Goal: Task Accomplishment & Management: Manage account settings

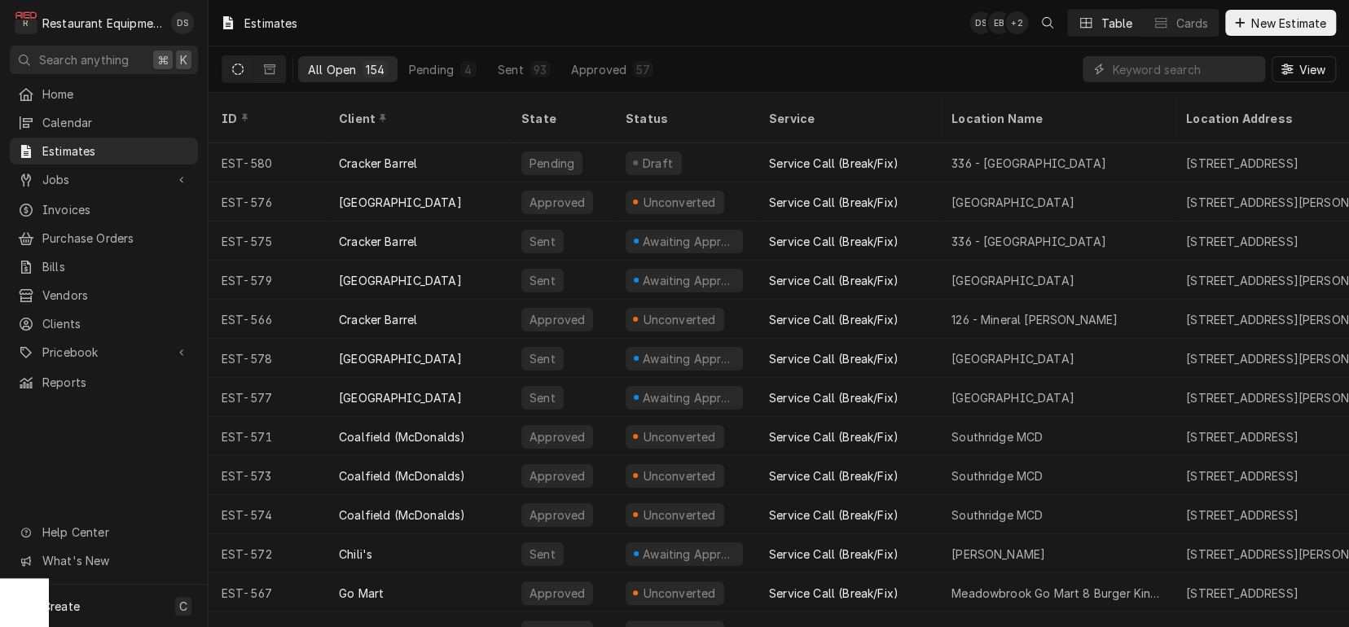
click at [85, 171] on span "Jobs" at bounding box center [103, 179] width 123 height 17
click at [96, 206] on span "Jobs" at bounding box center [115, 208] width 147 height 17
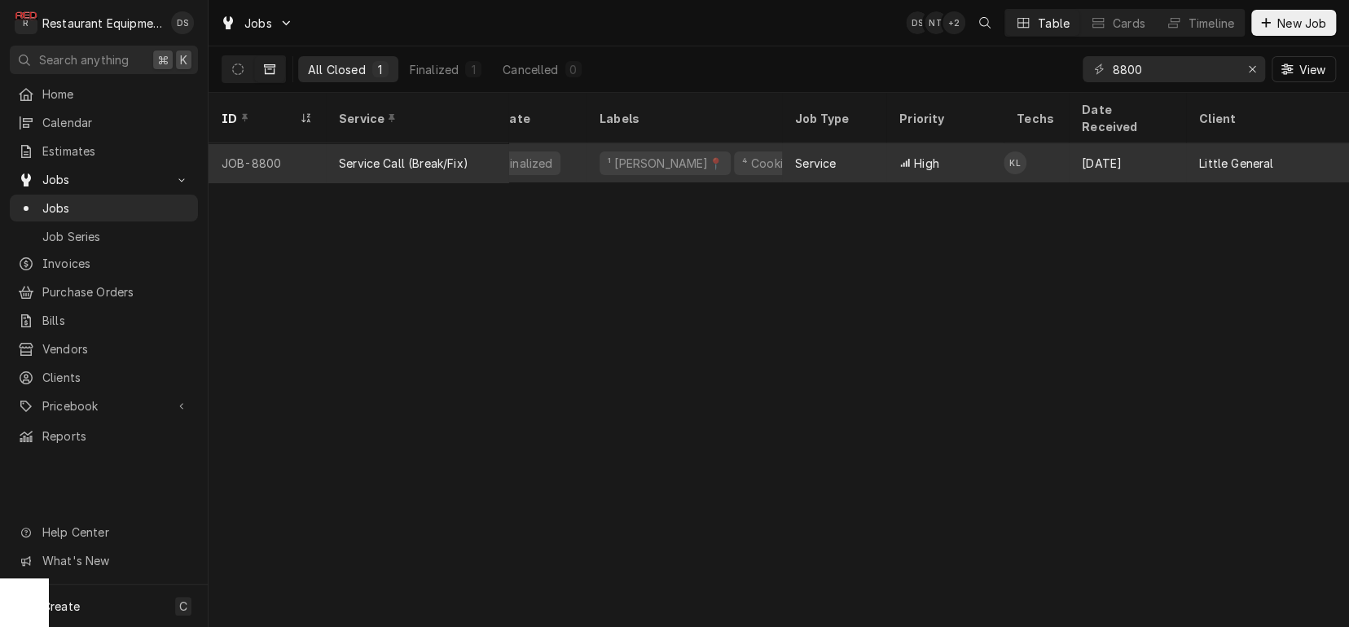
scroll to position [0, 34]
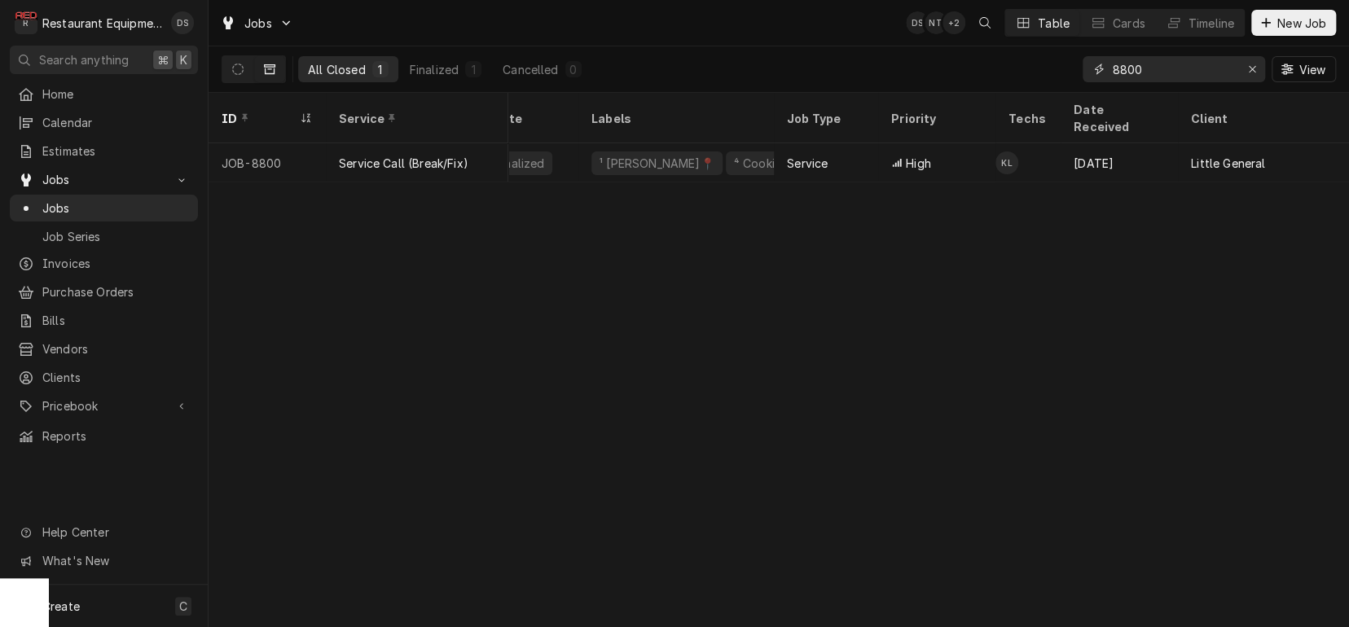
click at [1248, 64] on icon "Erase input" at bounding box center [1252, 69] width 9 height 11
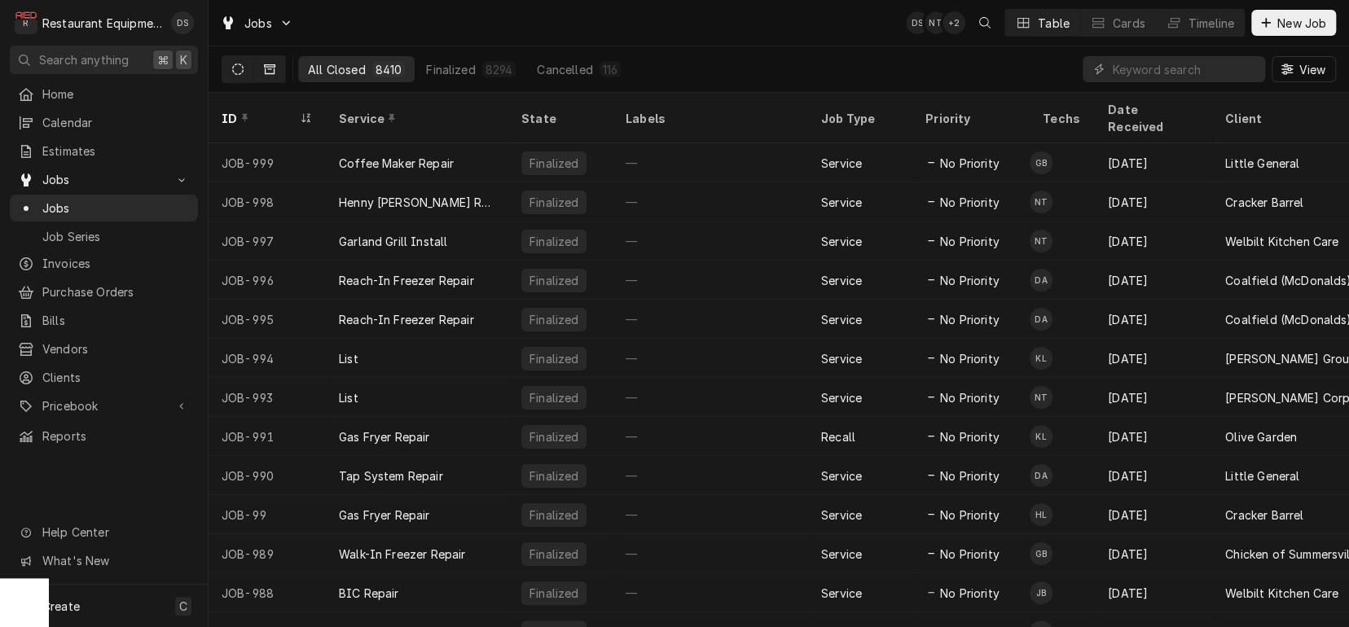
click at [239, 72] on icon "Dynamic Content Wrapper" at bounding box center [237, 69] width 11 height 11
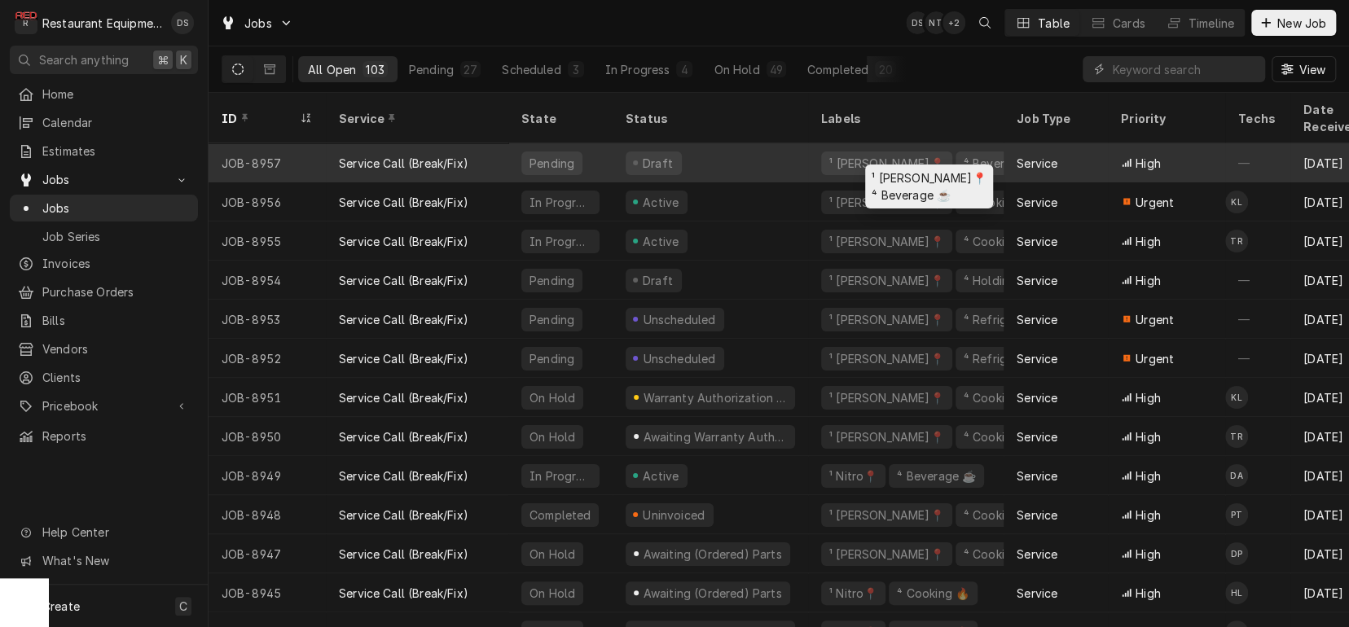
click at [863, 155] on div "¹ Beckley📍" at bounding box center [886, 163] width 118 height 17
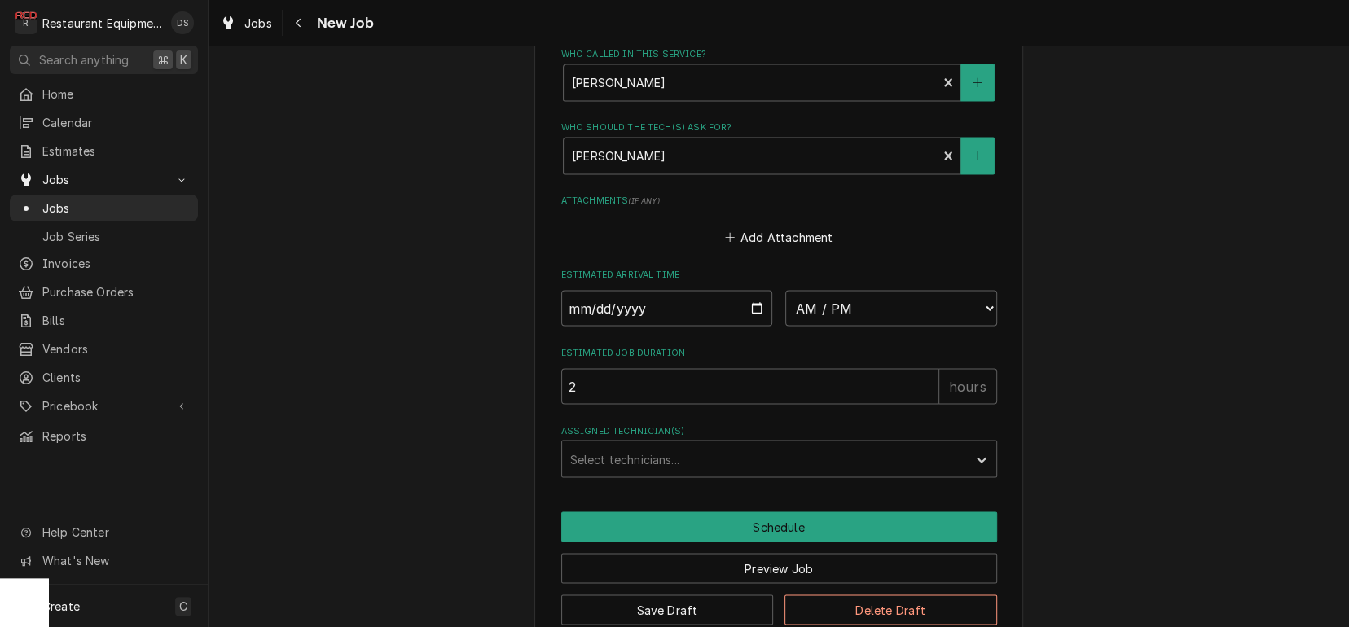
scroll to position [1835, 0]
click at [884, 595] on button "Delete Draft" at bounding box center [890, 610] width 213 height 30
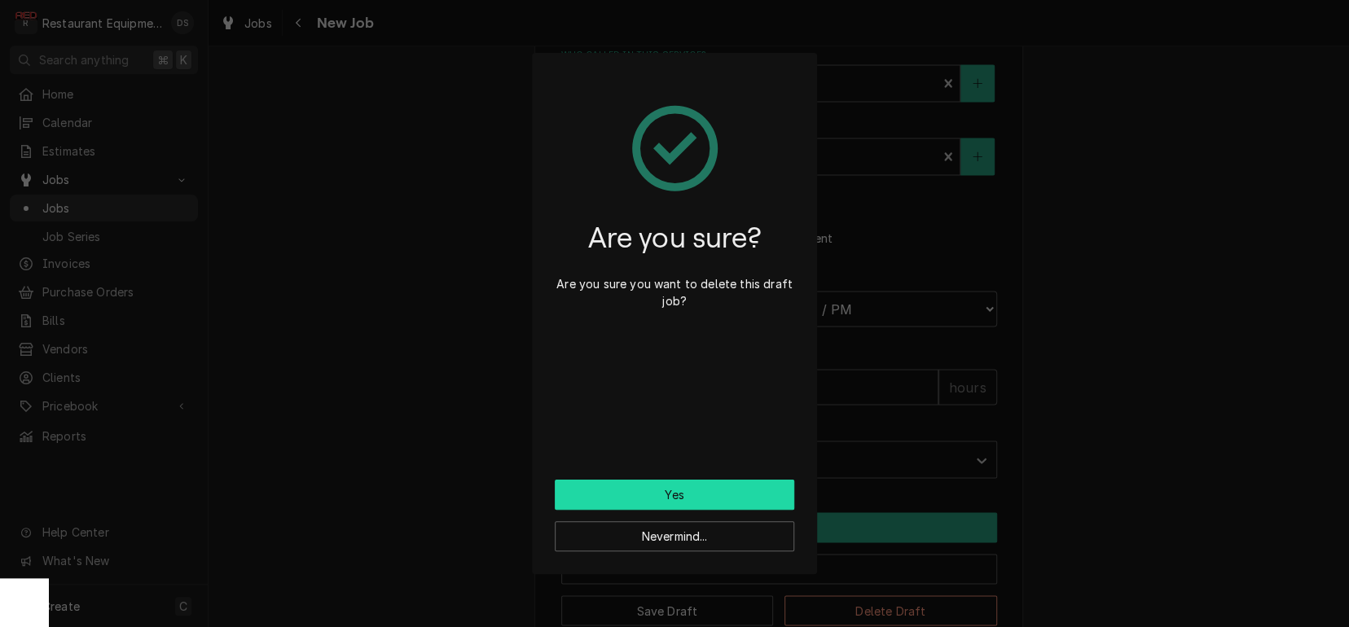
click at [659, 488] on button "Yes" at bounding box center [674, 495] width 239 height 30
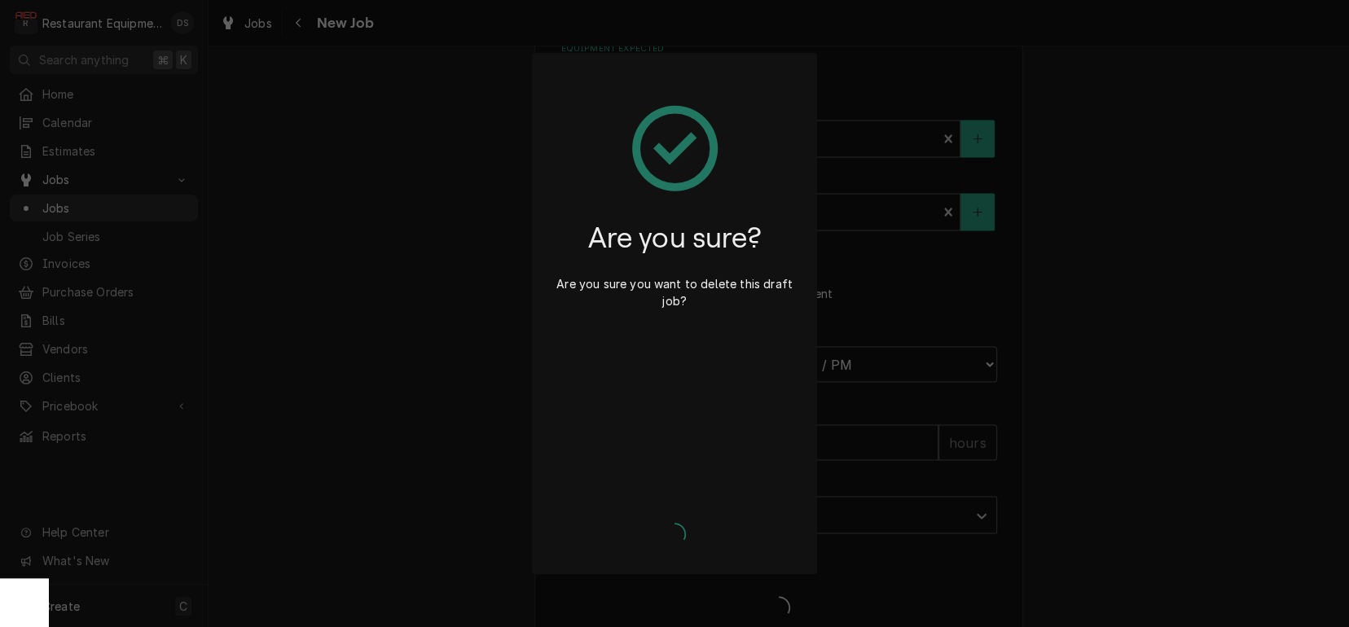
type textarea "x"
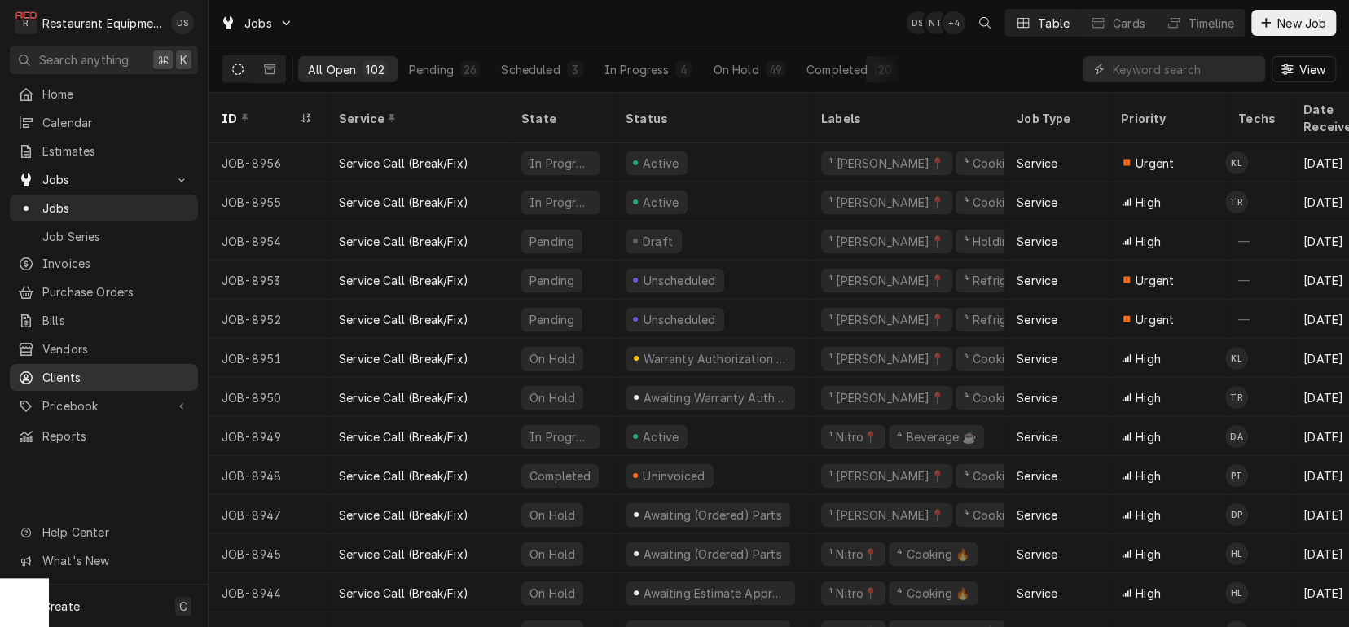
click at [84, 372] on span "Clients" at bounding box center [115, 377] width 147 height 17
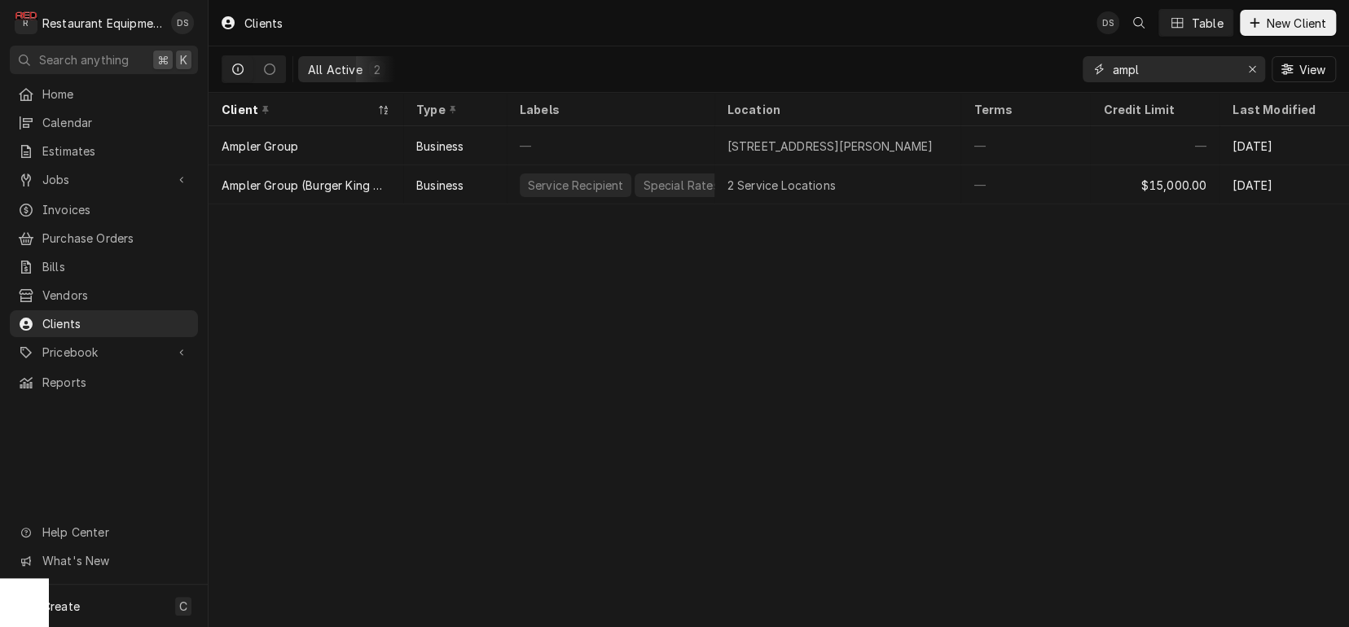
drag, startPoint x: 1124, startPoint y: 72, endPoint x: 1146, endPoint y: 72, distance: 22.0
click at [1125, 72] on input "ampl" at bounding box center [1173, 69] width 122 height 26
drag, startPoint x: 1148, startPoint y: 72, endPoint x: 1041, endPoint y: 59, distance: 108.3
click at [1041, 59] on div "All Active 2 ampl View" at bounding box center [778, 69] width 1114 height 46
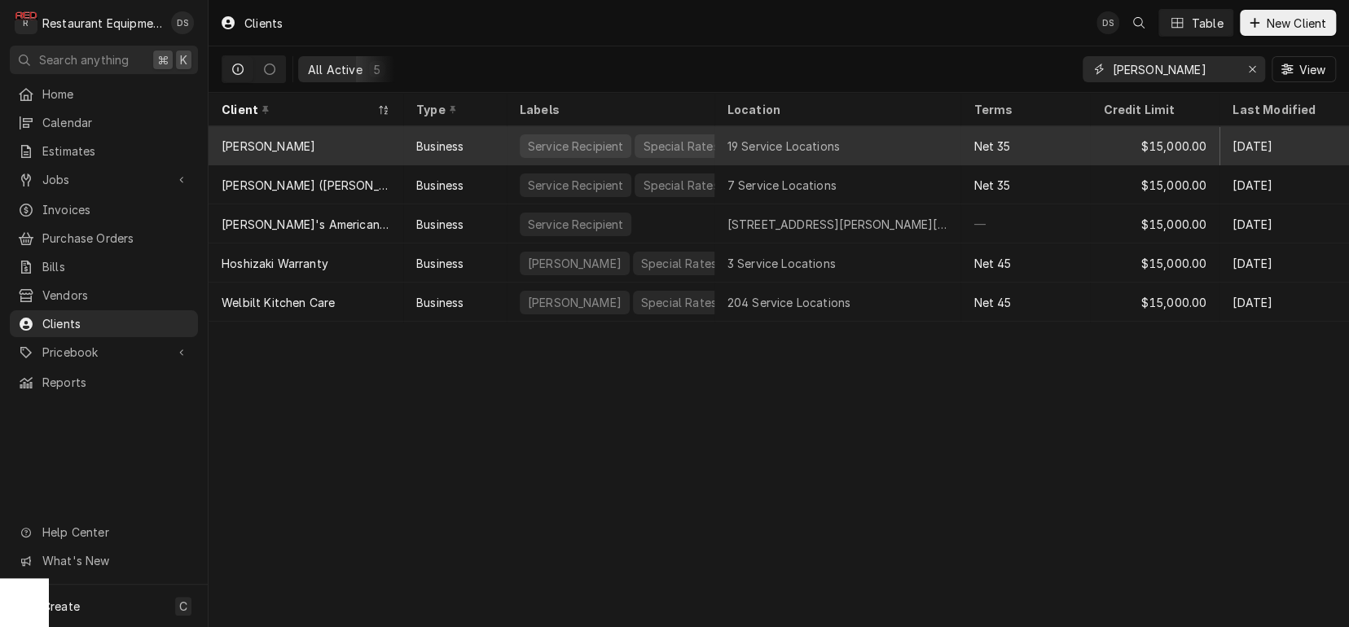
type input "bob"
click at [280, 141] on div "[PERSON_NAME]" at bounding box center [305, 145] width 195 height 39
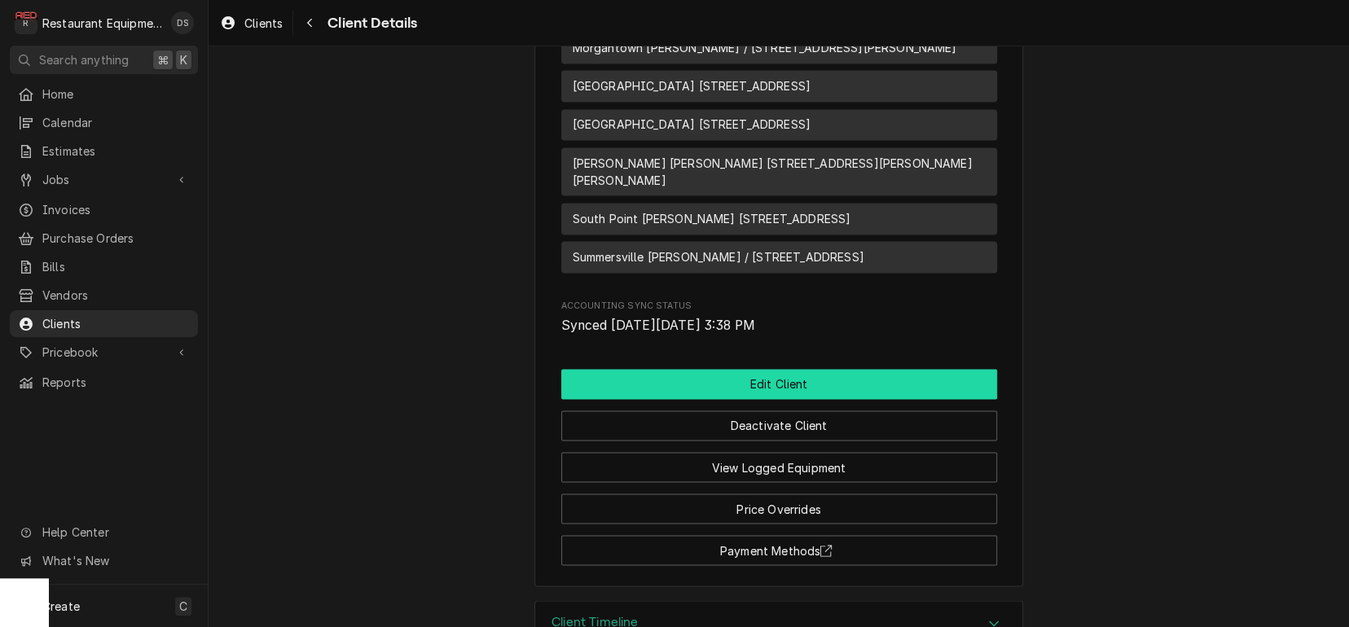
scroll to position [1541, 0]
click at [793, 370] on button "Edit Client" at bounding box center [779, 385] width 436 height 30
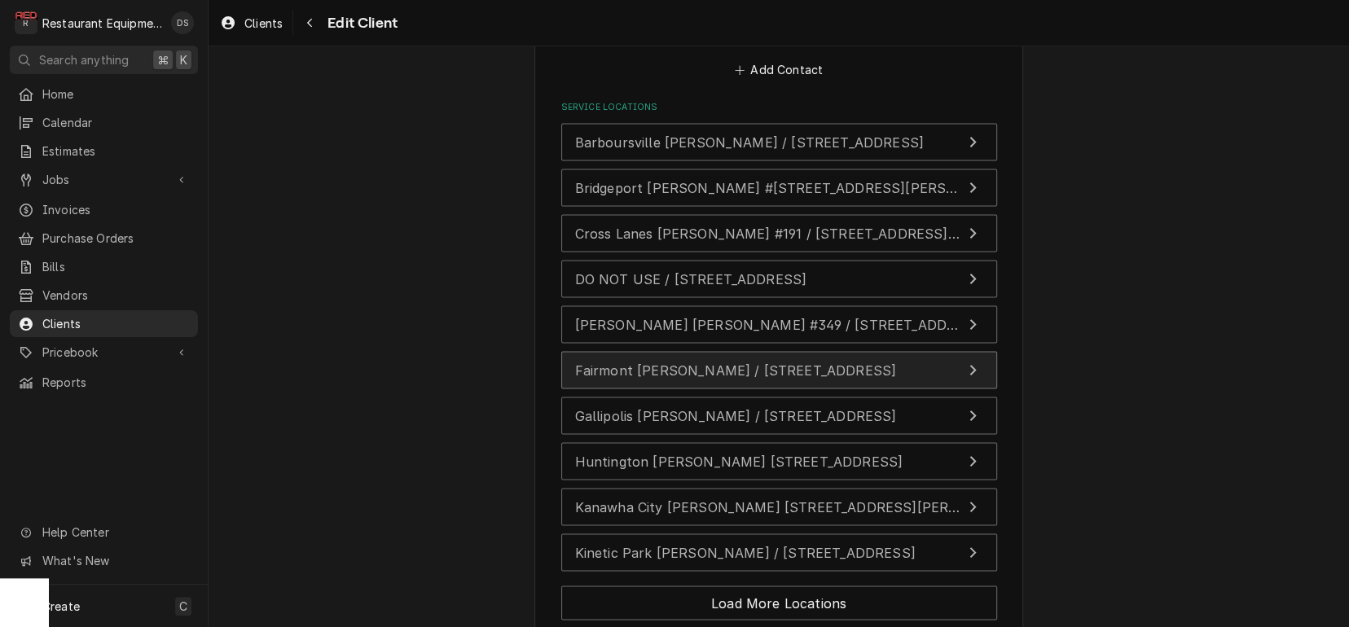
scroll to position [1843, 0]
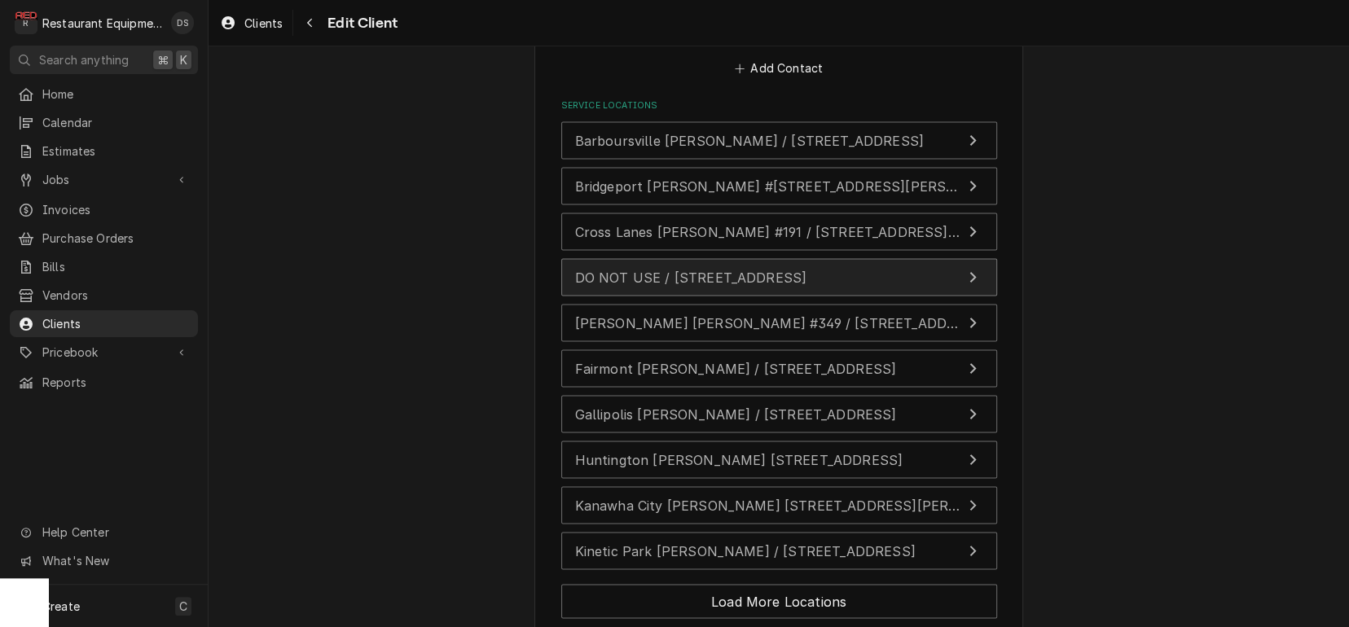
click at [807, 267] on div "DO NOT USE / [STREET_ADDRESS]" at bounding box center [691, 277] width 232 height 20
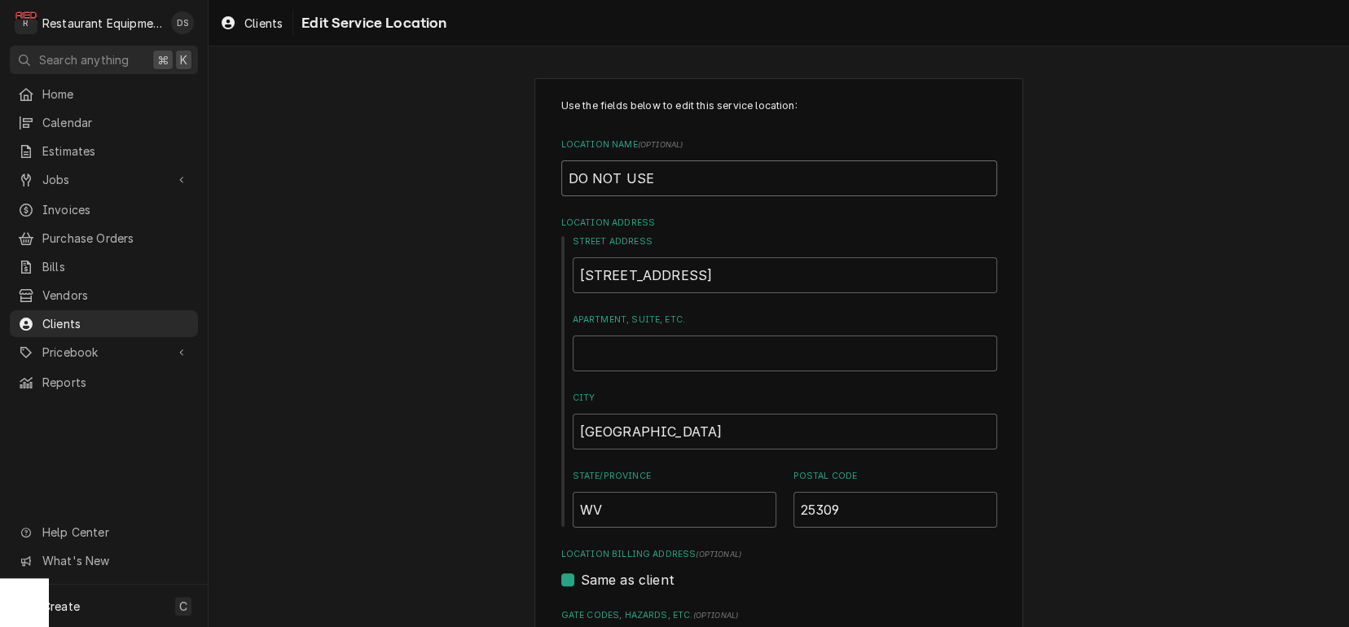
drag, startPoint x: 657, startPoint y: 178, endPoint x: 508, endPoint y: 164, distance: 149.7
type textarea "x"
type input "S"
type textarea "x"
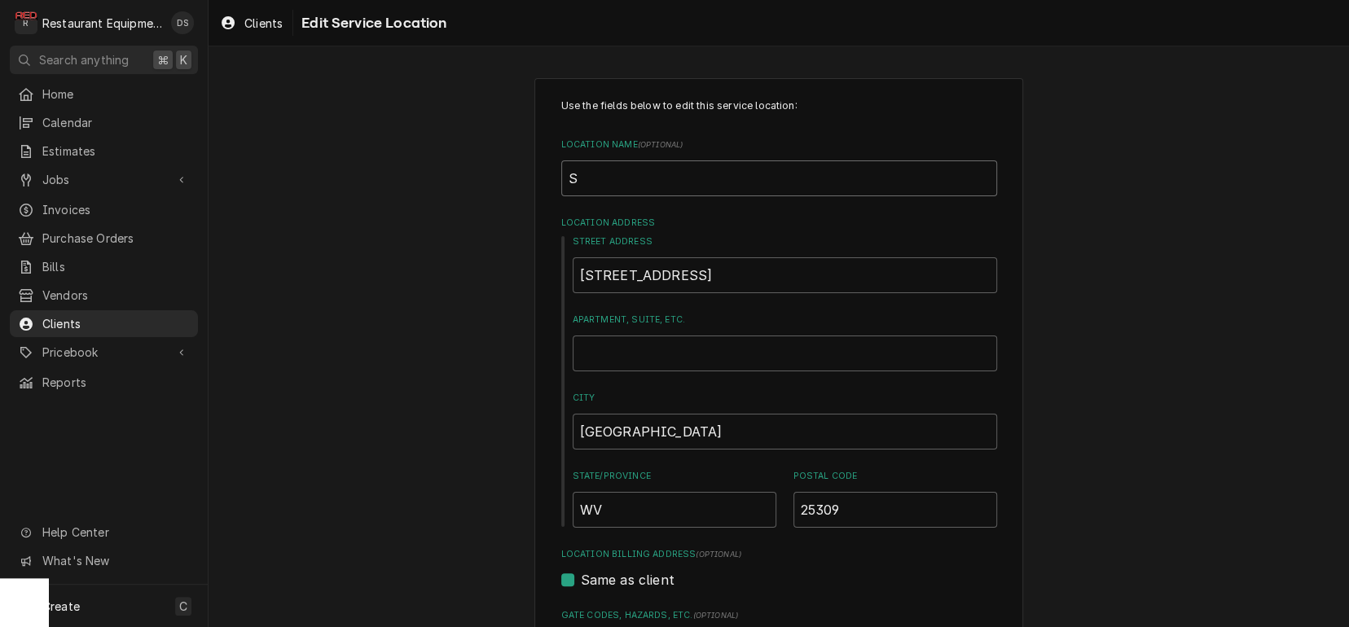
type input "So"
type textarea "x"
type input "So"
type textarea "x"
type input "So C"
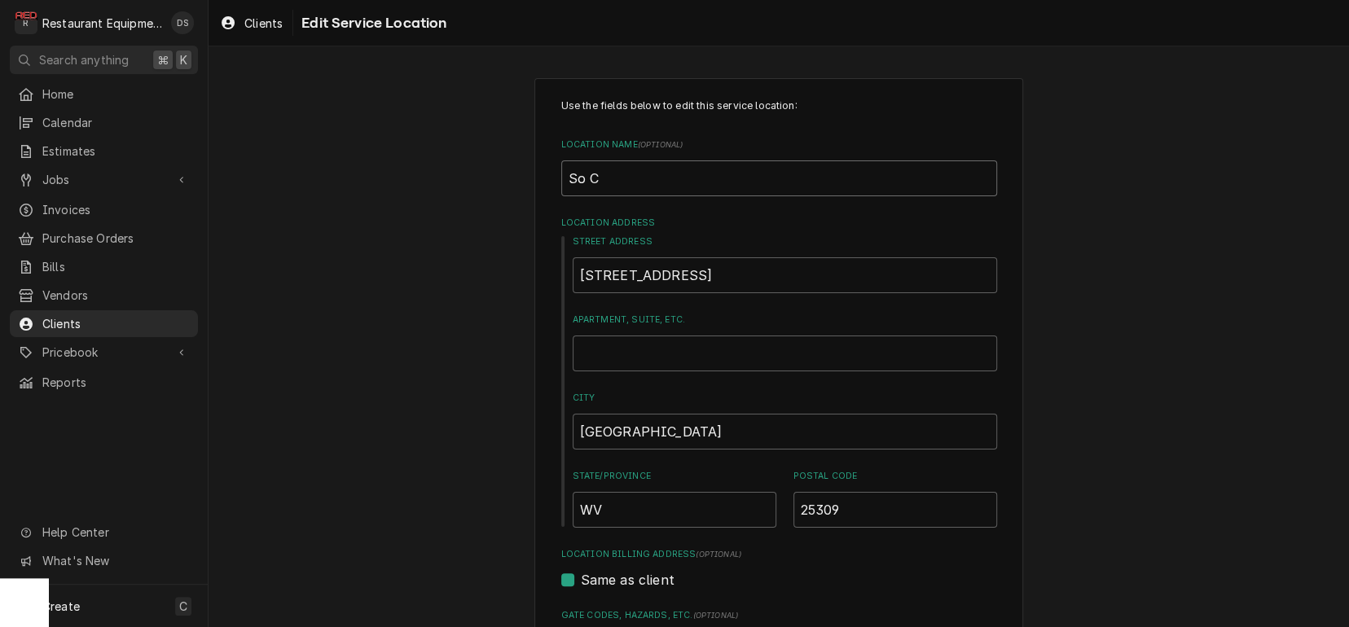
type textarea "x"
type input "So Ch"
type textarea "x"
type input "So Cha"
type textarea "x"
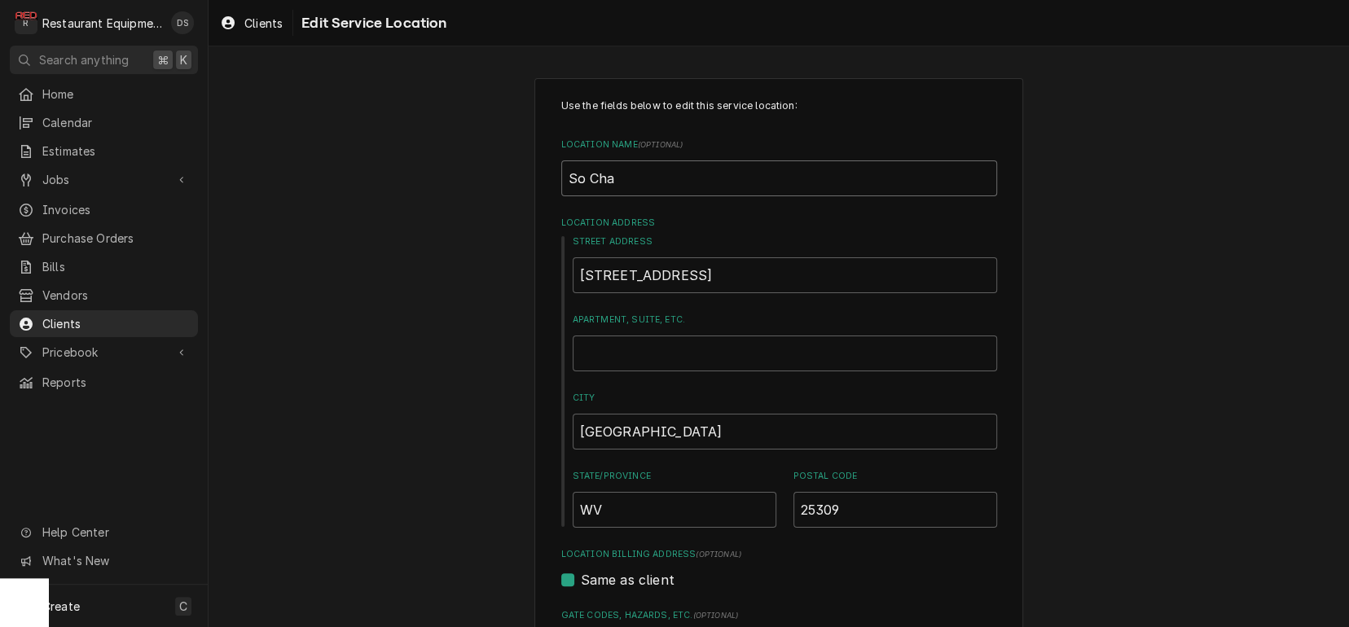
type input "So [PERSON_NAME]"
type textarea "x"
type input "So Cha"
type textarea "x"
type input "So Char"
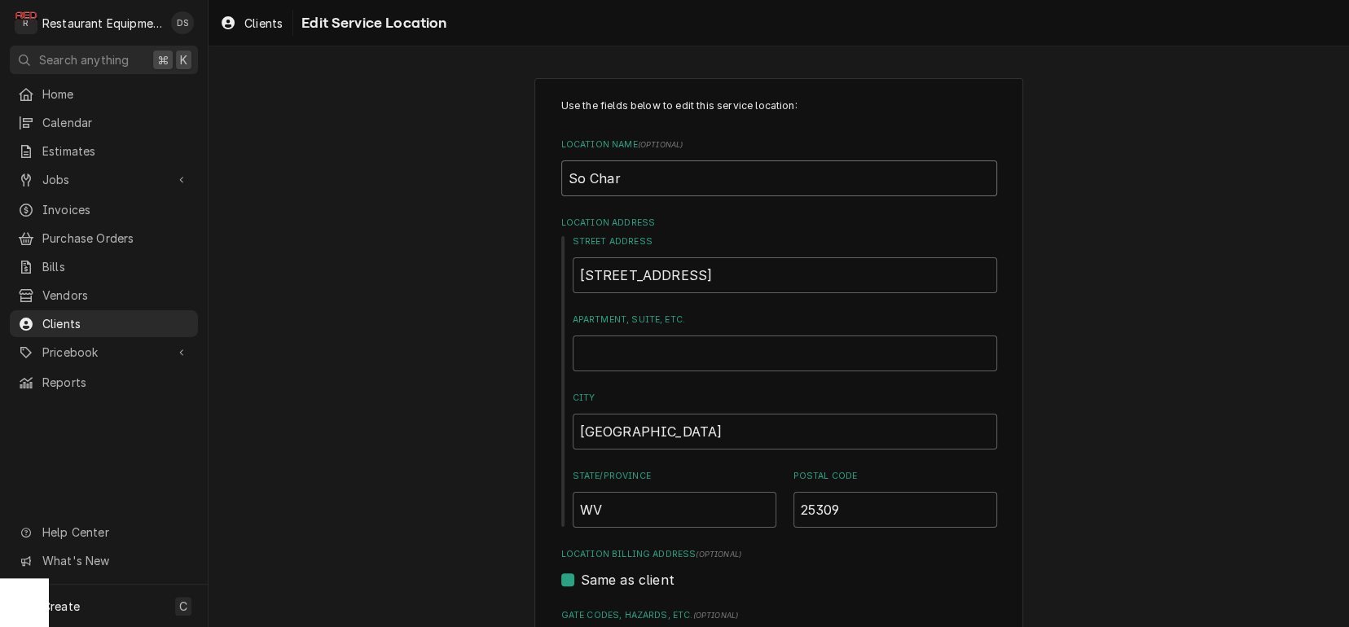
type textarea "x"
type input "So Charl"
type textarea "x"
type input "So [PERSON_NAME]"
type textarea "x"
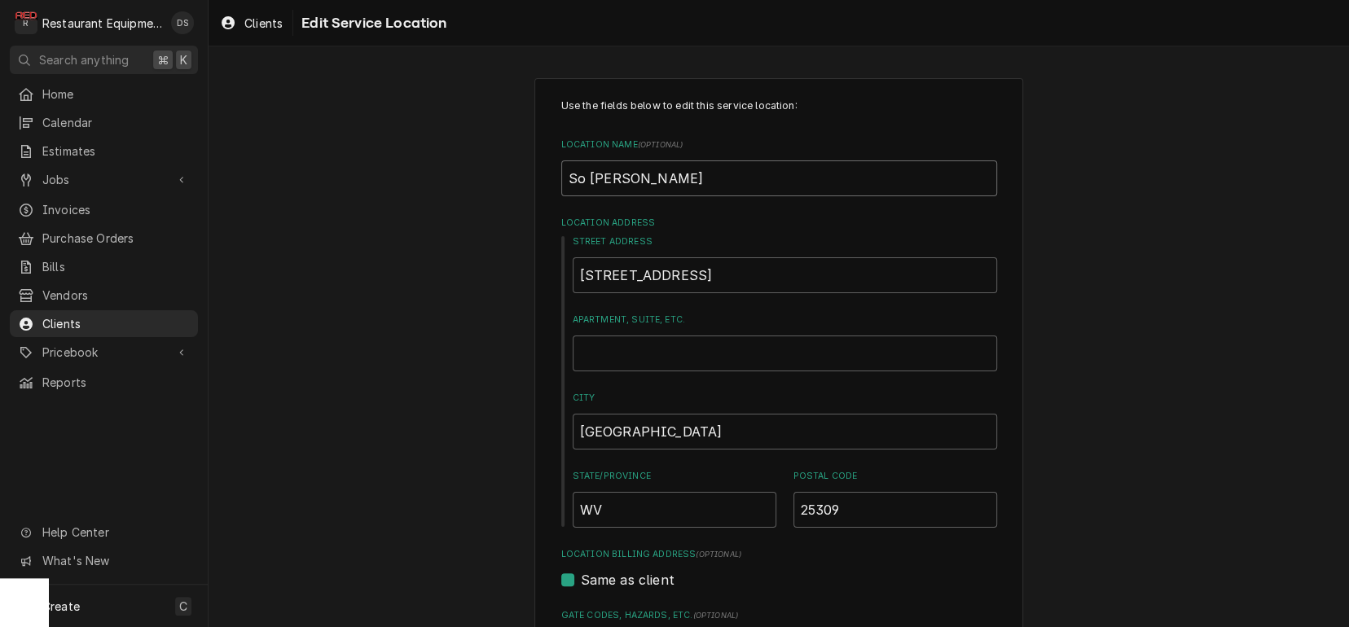
type input "So [PERSON_NAME]"
type textarea "x"
type input "So Charlest"
type textarea "x"
type input "So Charlesto"
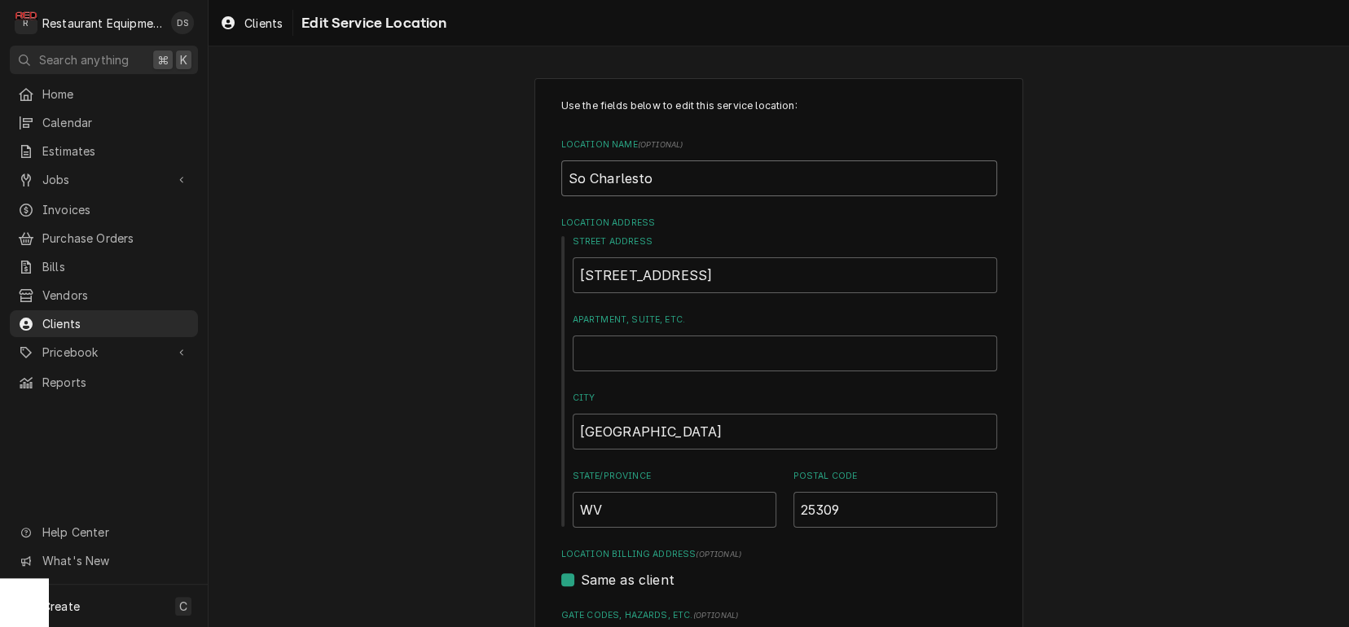
type textarea "x"
type input "So Charleston"
type textarea "x"
type input "So Charleston"
type textarea "x"
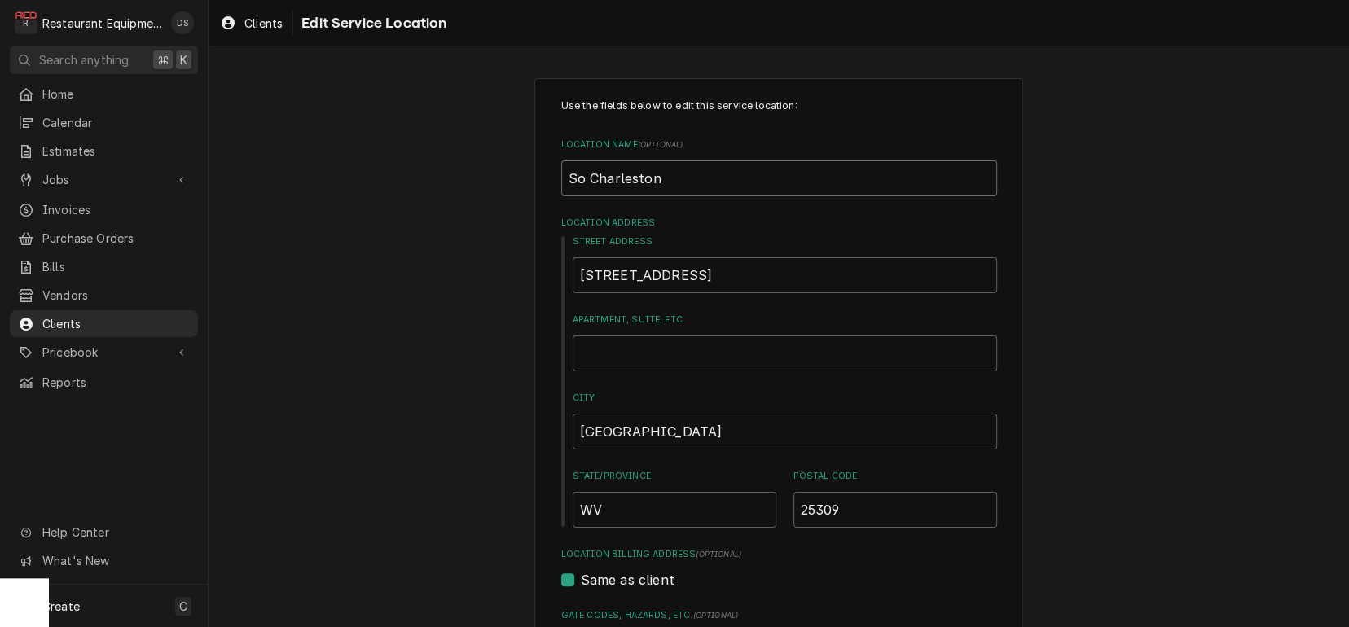
type input "So Charleston B"
type textarea "x"
type input "So Charleston Bo"
type textarea "x"
type input "So Charleston [PERSON_NAME]"
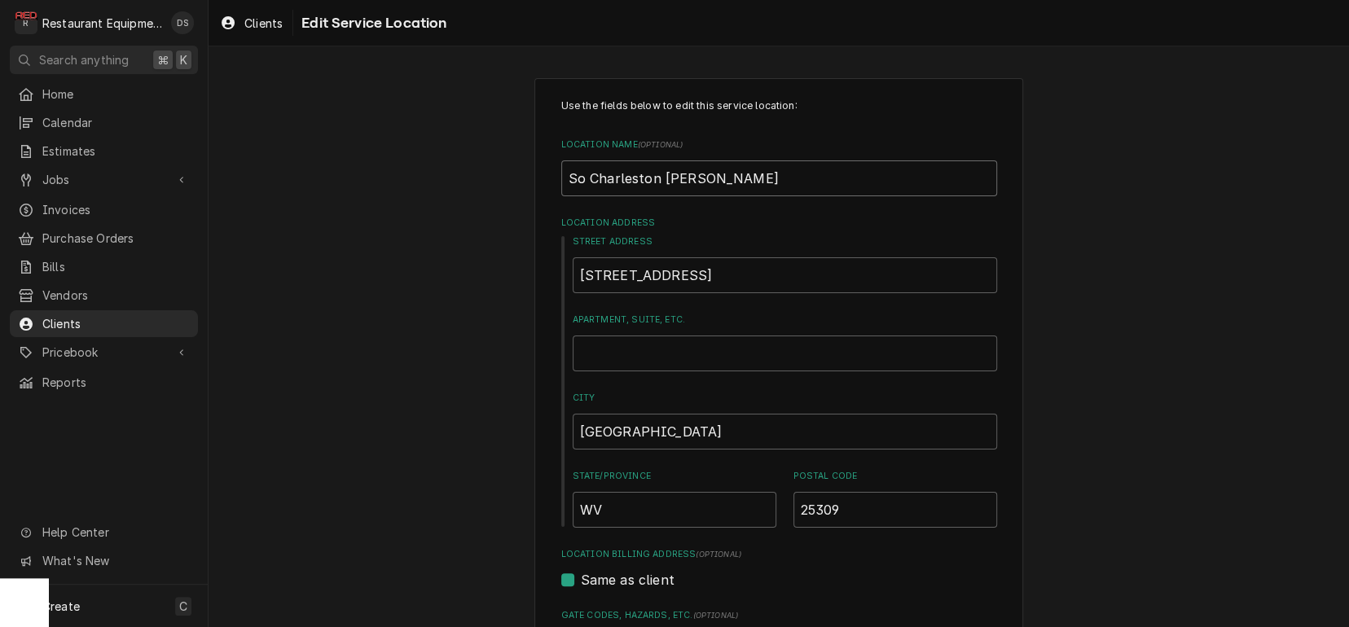
type textarea "x"
type input "So Charleston [PERSON_NAME]"
type textarea "x"
type input "So Charleston [PERSON_NAME]"
type textarea "x"
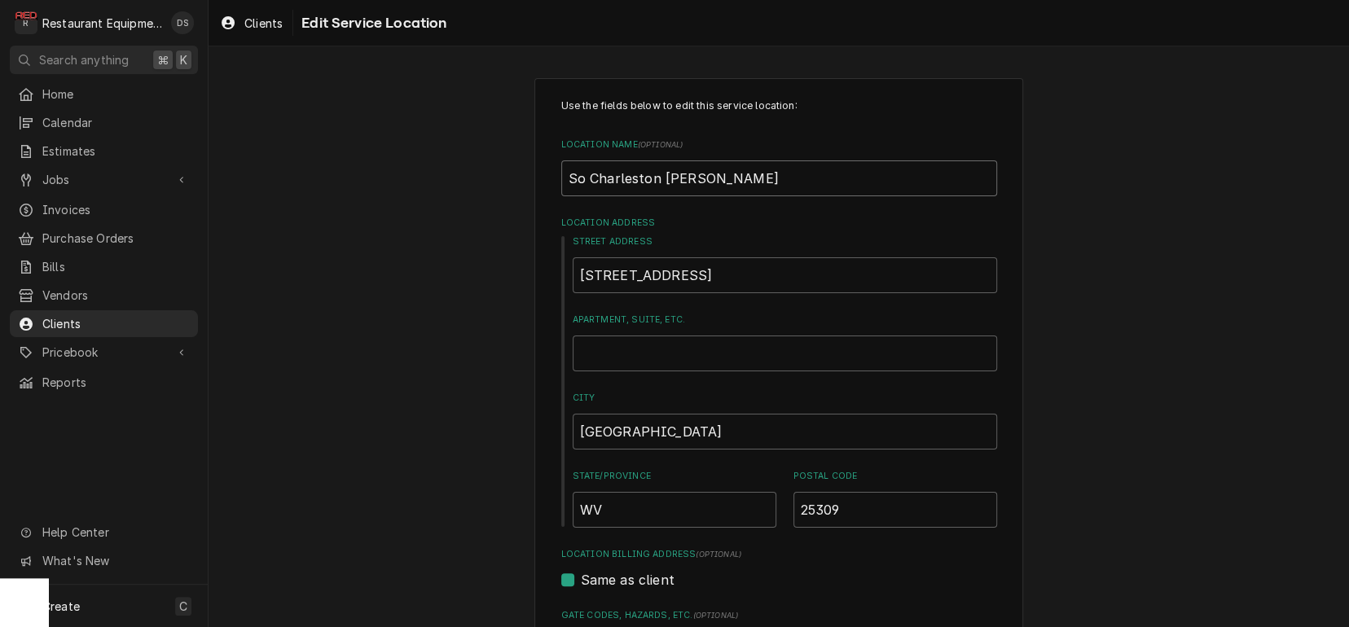
type input "So Charleston [PERSON_NAME] WE"
type textarea "x"
type input "So Charleston [PERSON_NAME]"
type textarea "x"
type input "So Charleston [PERSON_NAME]"
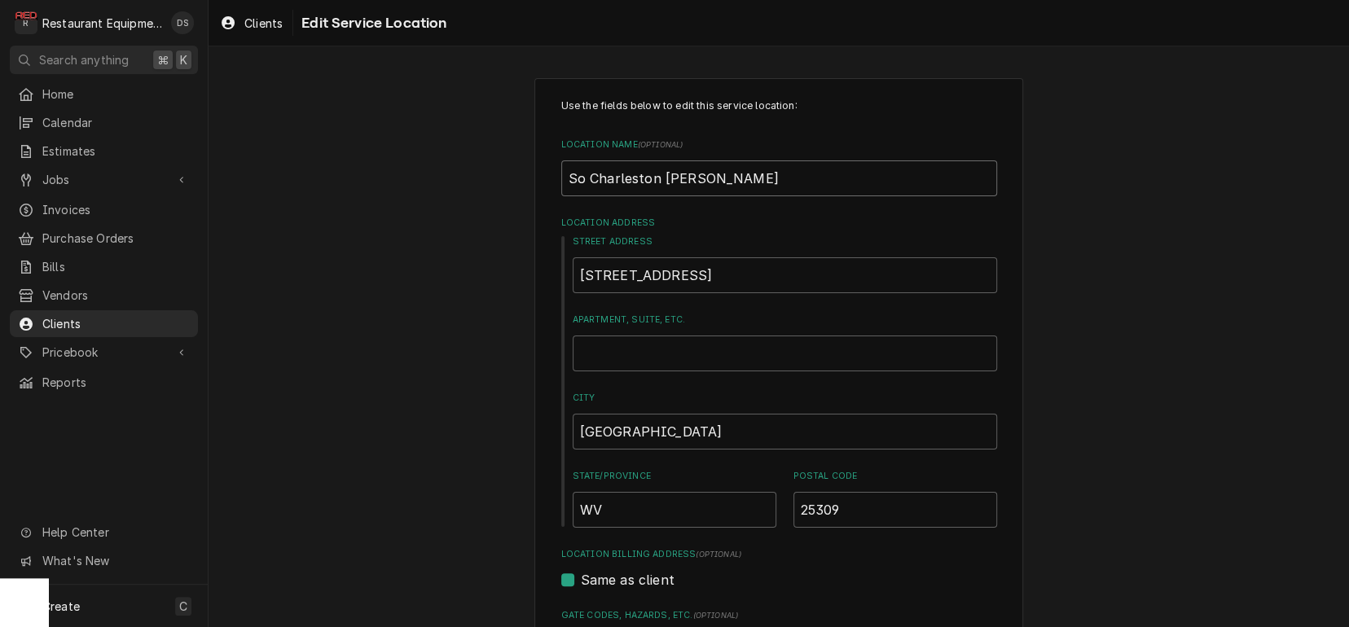
type textarea "x"
type input "So Charleston [PERSON_NAME]"
type textarea "x"
type input "So Charleston [PERSON_NAME] Ev"
type textarea "x"
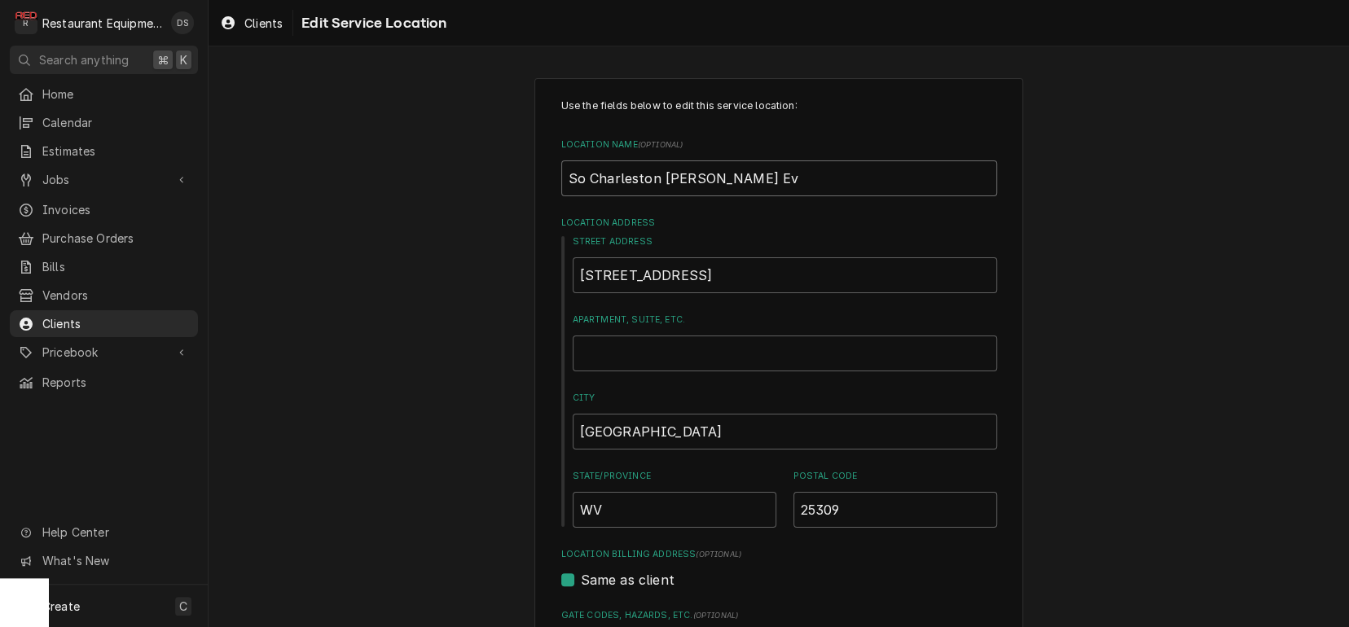
type input "So Charleston [PERSON_NAME] [PERSON_NAME]"
type textarea "x"
type input "So Charleston [PERSON_NAME] [PERSON_NAME]"
type textarea "x"
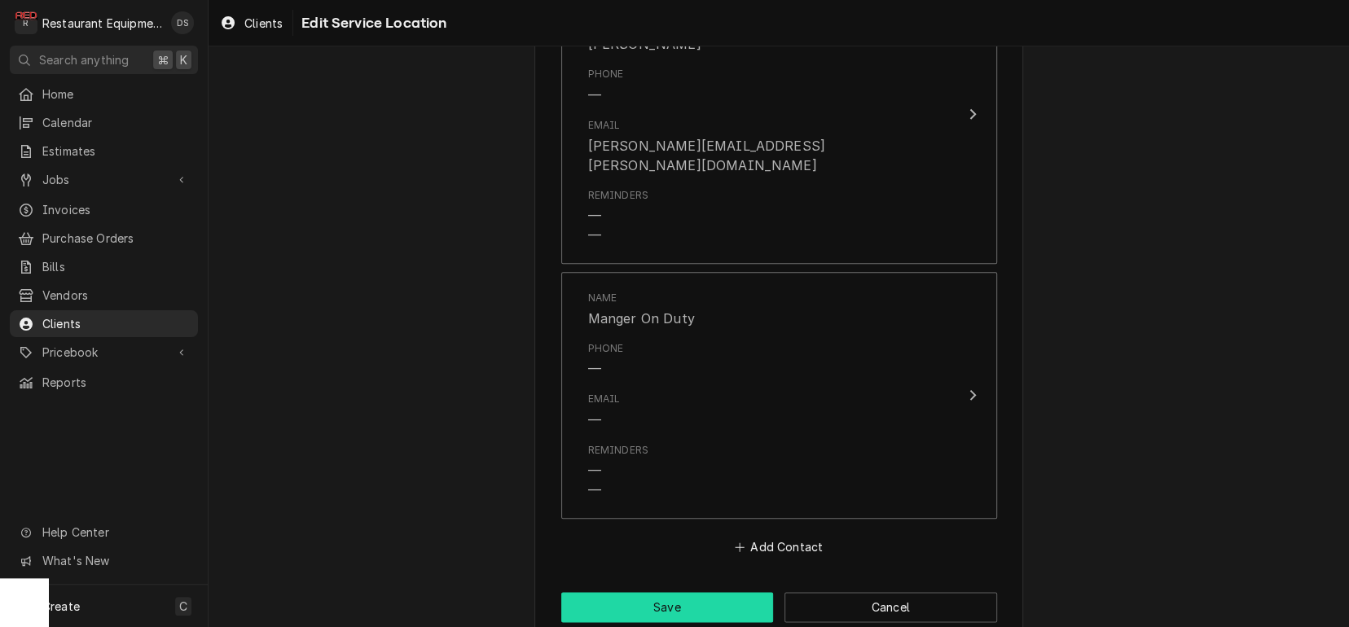
type input "So Charleston [PERSON_NAME]"
click at [657, 592] on button "Save" at bounding box center [667, 607] width 213 height 30
type textarea "x"
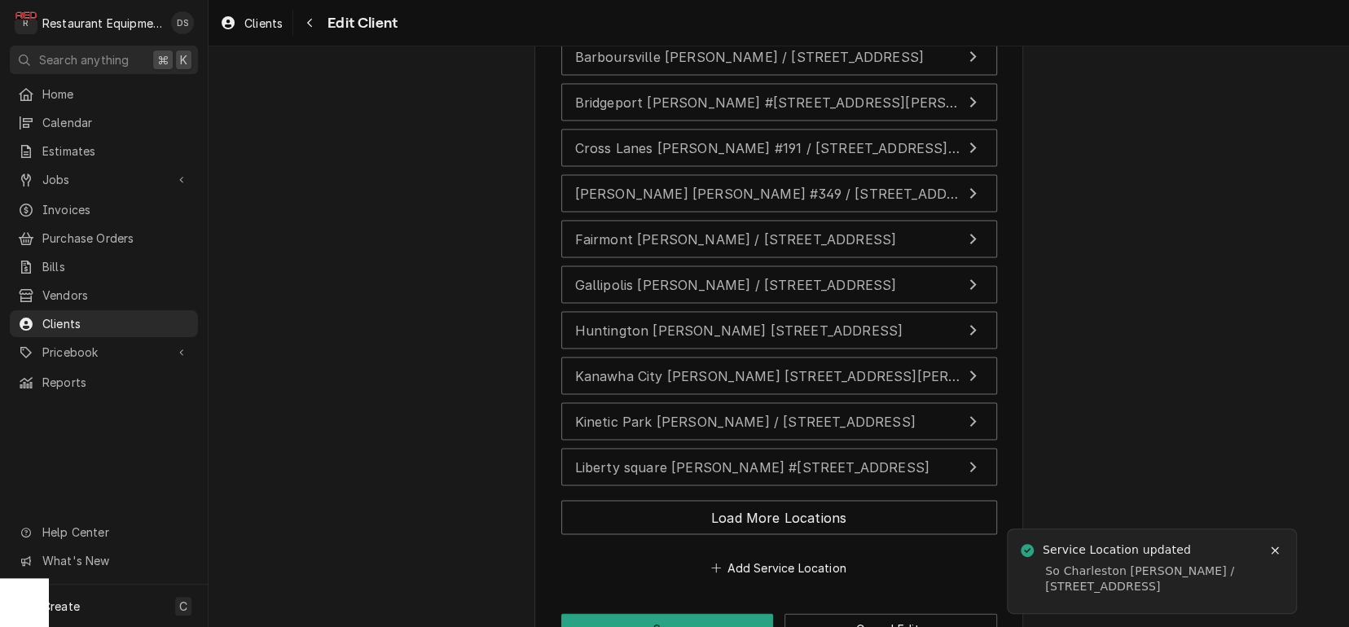
scroll to position [1926, 0]
